Goal: Navigation & Orientation: Find specific page/section

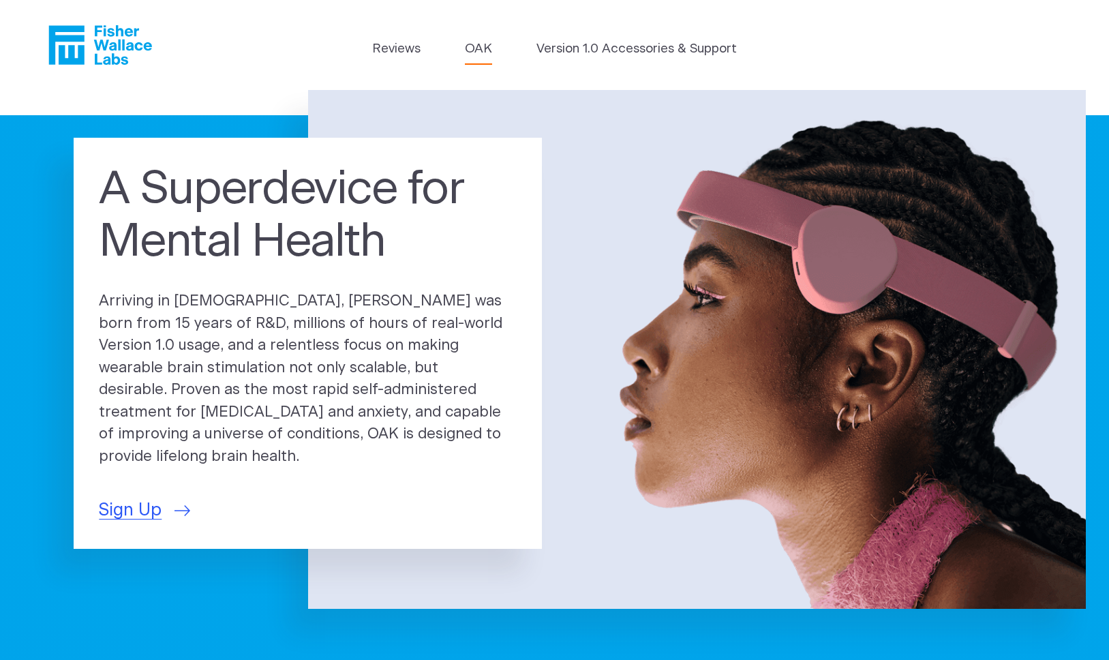
click at [483, 43] on link "OAK" at bounding box center [478, 49] width 27 height 19
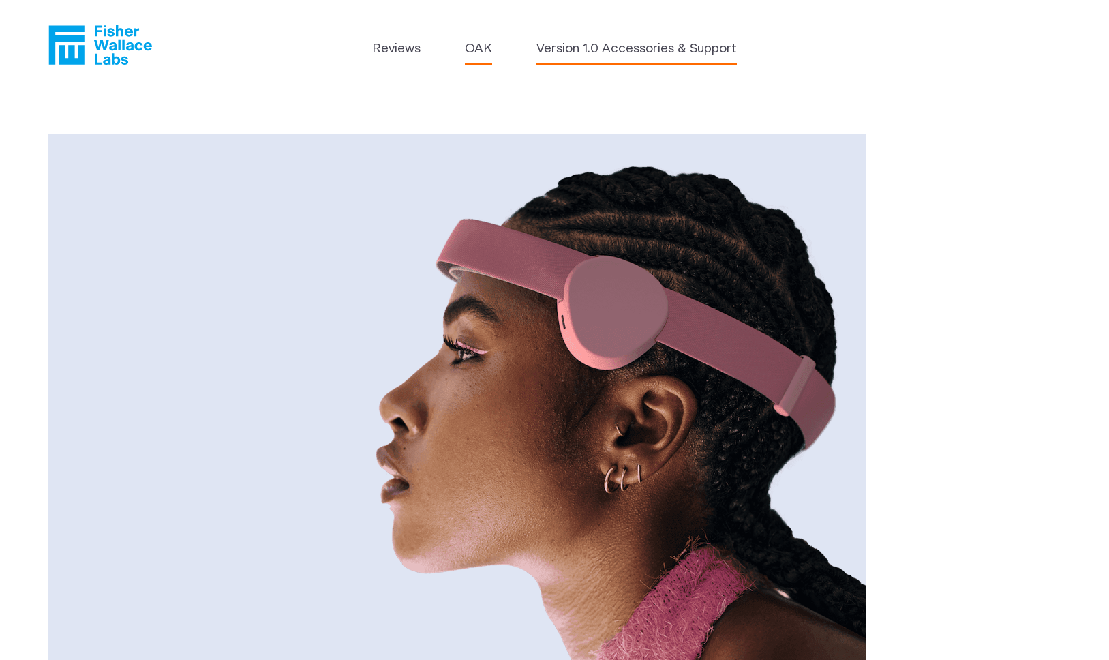
click at [584, 52] on link "Version 1.0 Accessories & Support" at bounding box center [637, 49] width 200 height 19
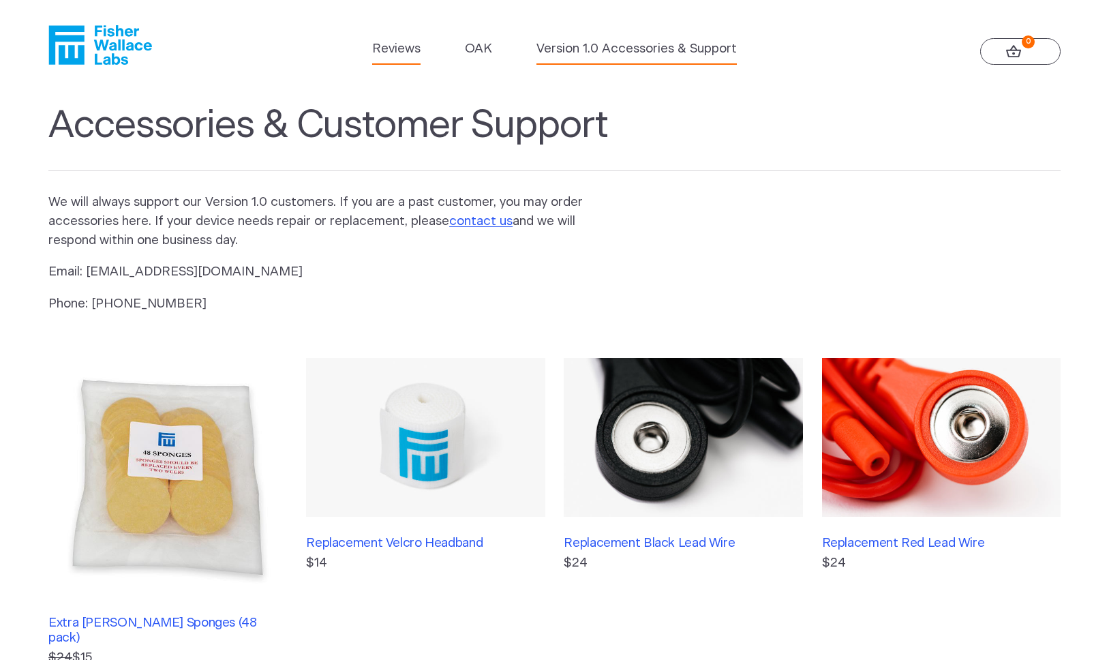
click at [382, 42] on link "Reviews" at bounding box center [396, 49] width 48 height 19
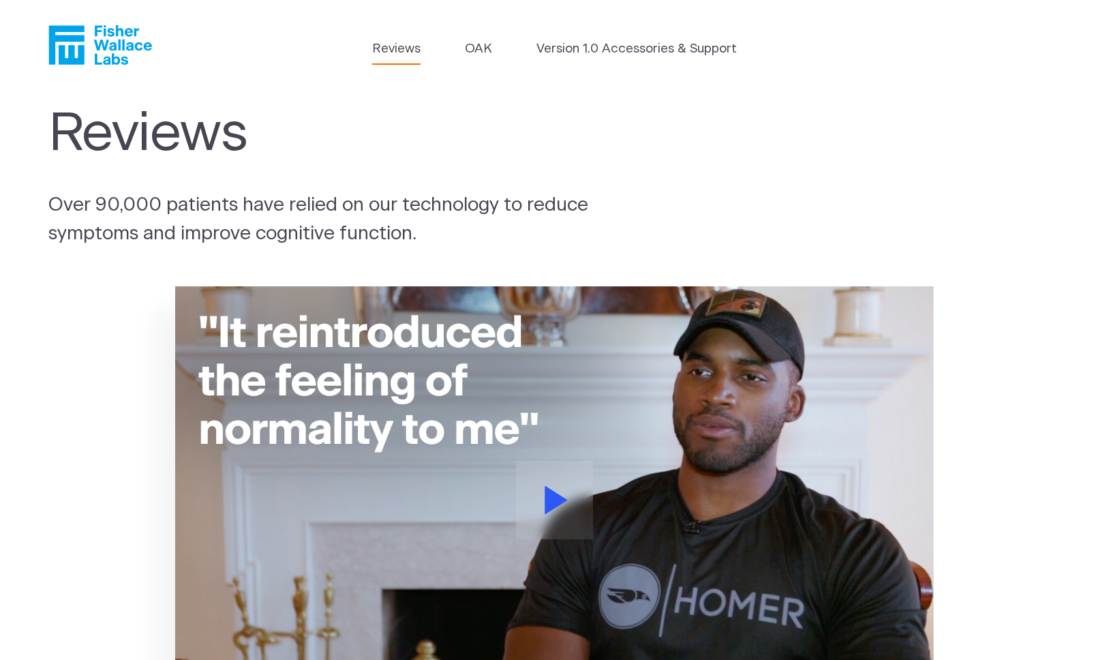
drag, startPoint x: 137, startPoint y: 65, endPoint x: 93, endPoint y: 20, distance: 63.6
click at [93, 20] on header "Reviews OAK Version 1.0 Accessories & Support" at bounding box center [554, 45] width 1109 height 90
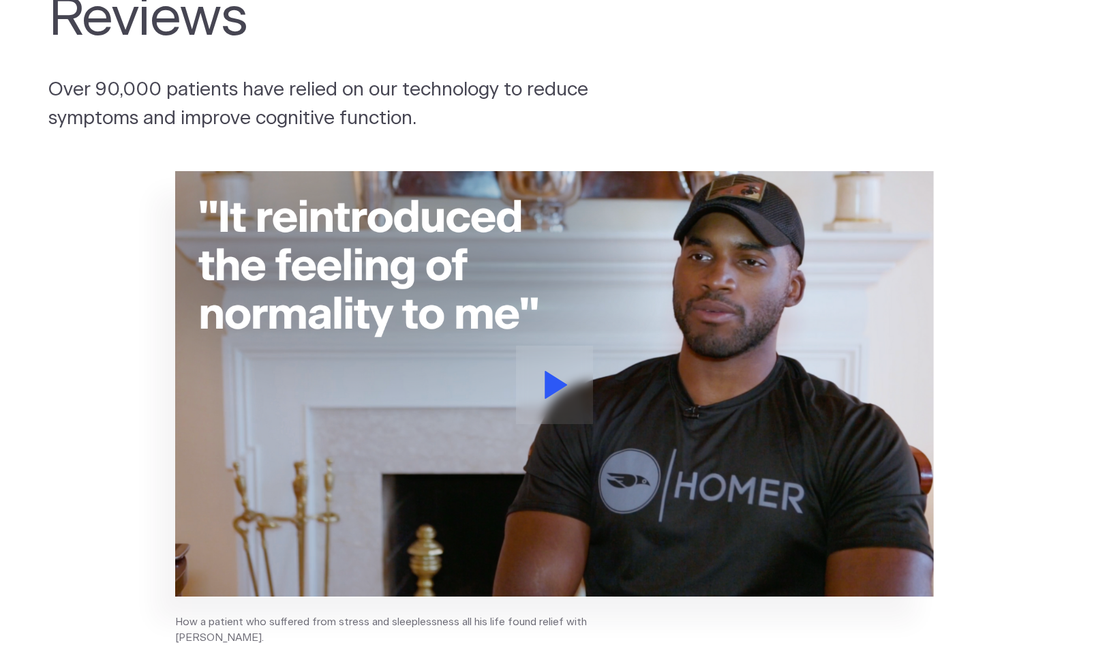
scroll to position [110, 0]
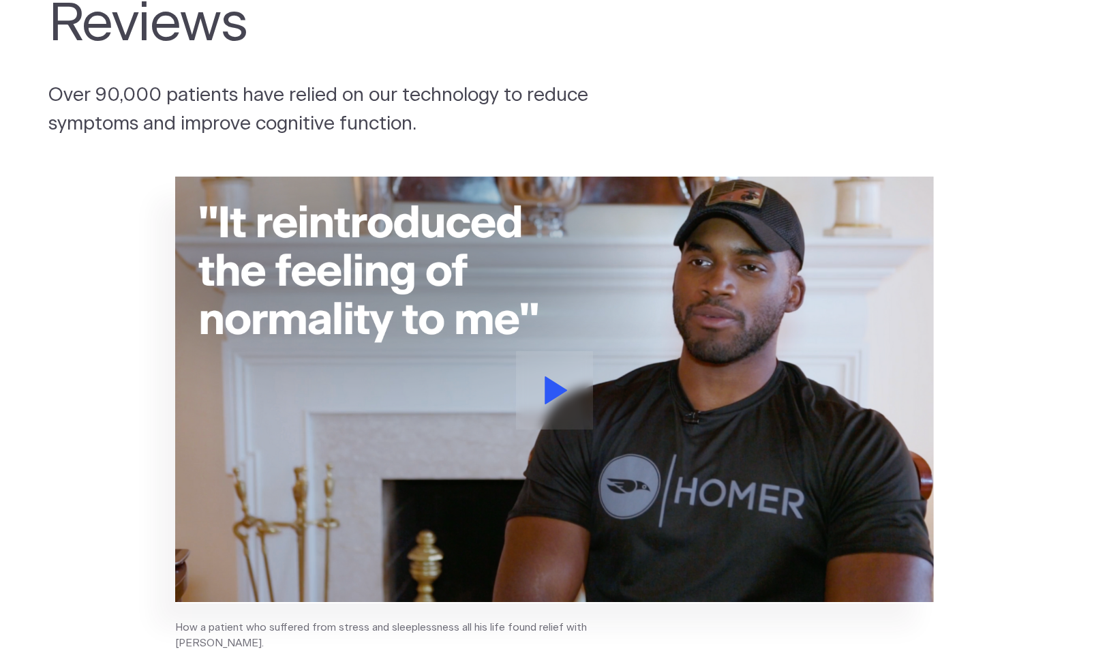
drag, startPoint x: 95, startPoint y: 29, endPoint x: 360, endPoint y: 2, distance: 266.6
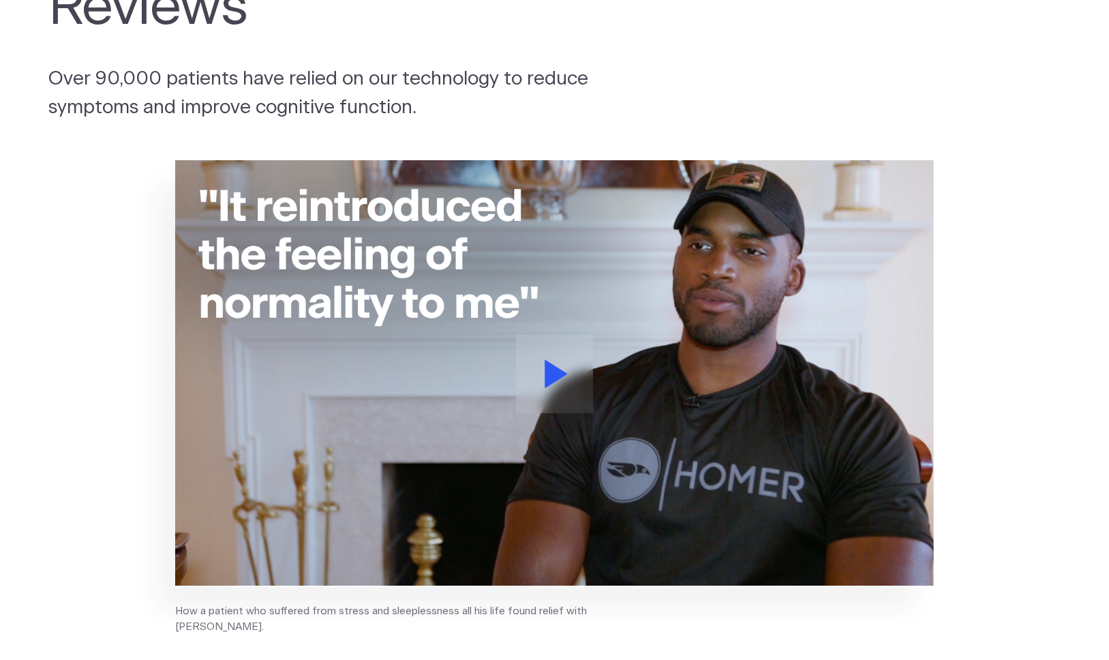
scroll to position [0, 0]
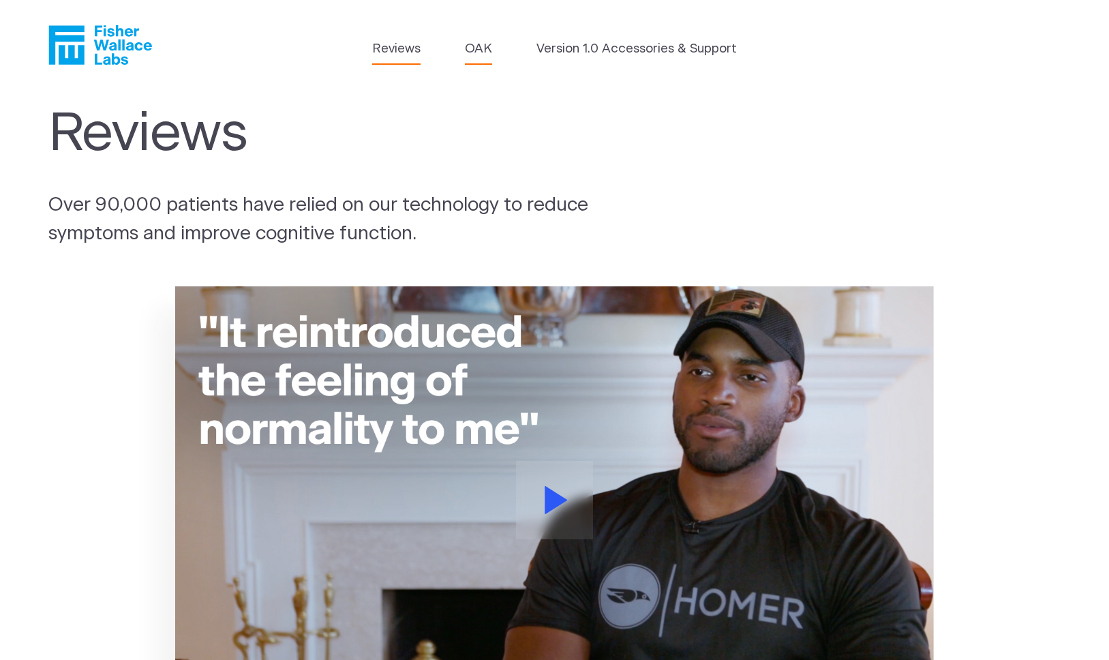
click at [476, 44] on link "OAK" at bounding box center [478, 49] width 27 height 19
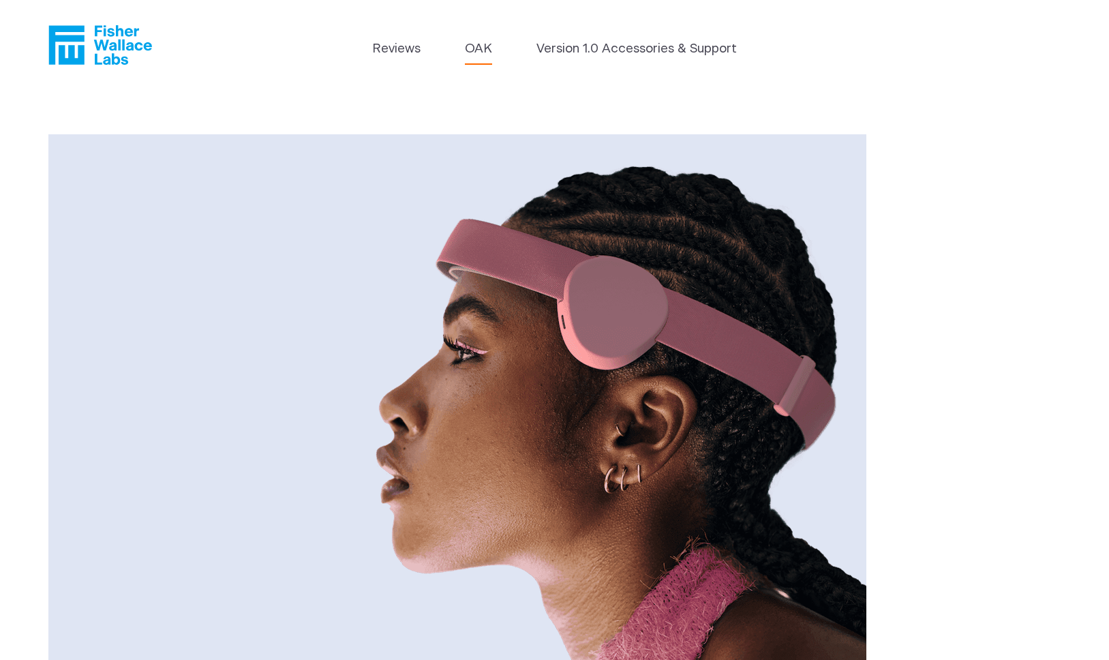
click at [604, 48] on link "Version 1.0 Accessories & Support" at bounding box center [637, 49] width 200 height 19
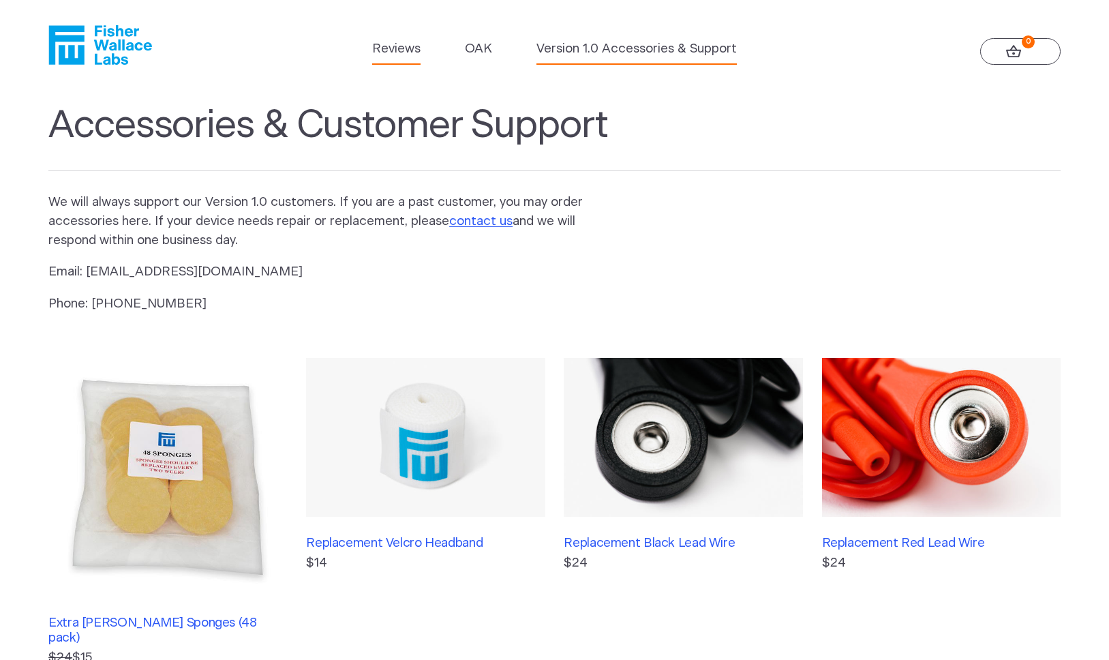
click at [399, 49] on link "Reviews" at bounding box center [396, 49] width 48 height 19
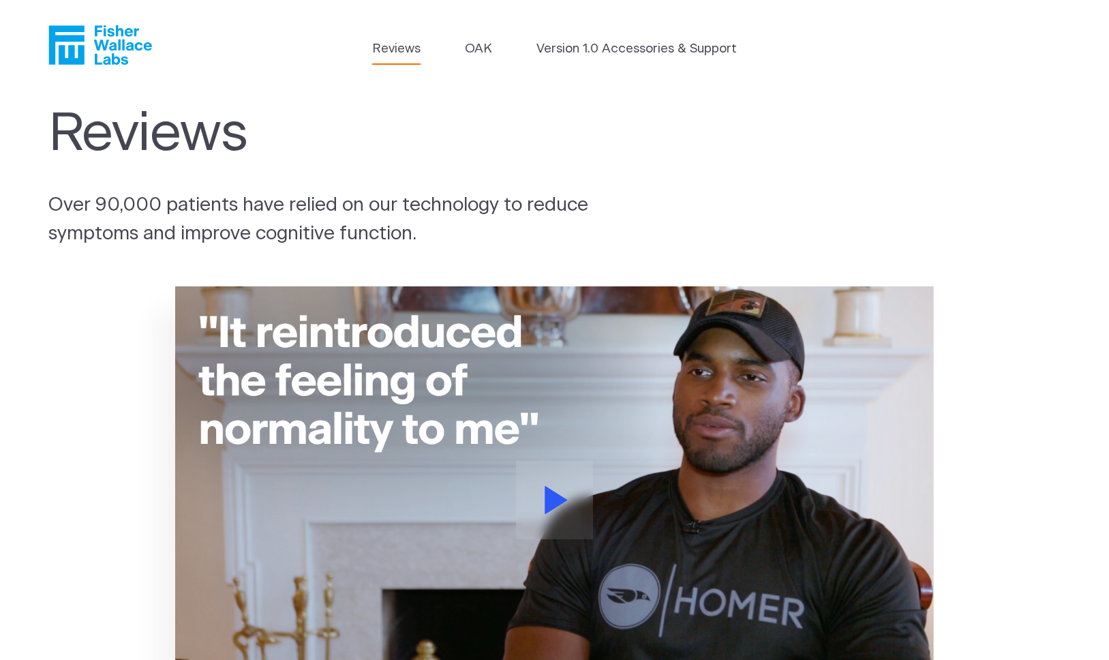
click at [124, 46] on icon "Fisher Wallace" at bounding box center [105, 45] width 93 height 40
